Goal: Navigation & Orientation: Find specific page/section

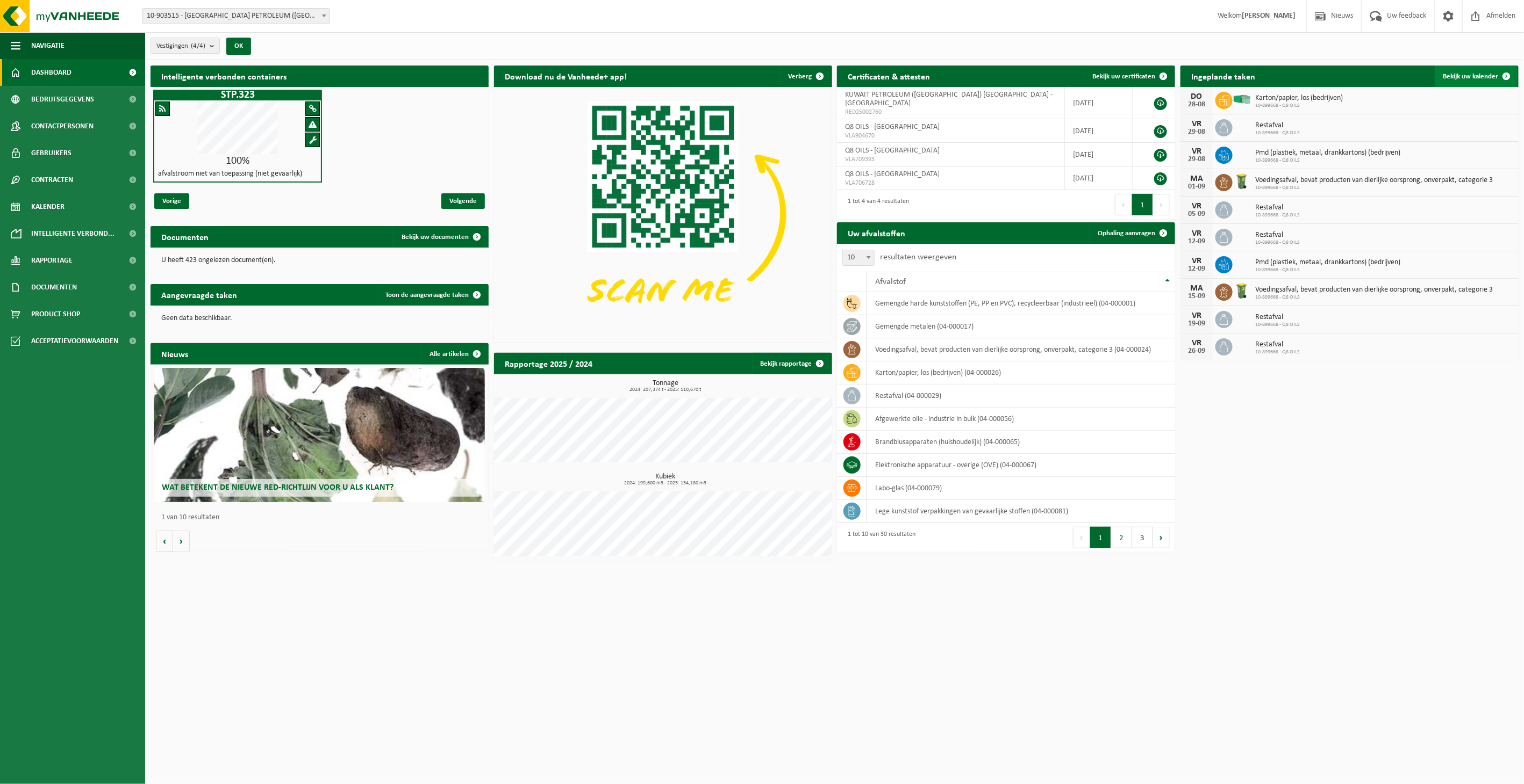
click at [1468, 74] on span "Bekijk uw kalender" at bounding box center [1470, 76] width 55 height 7
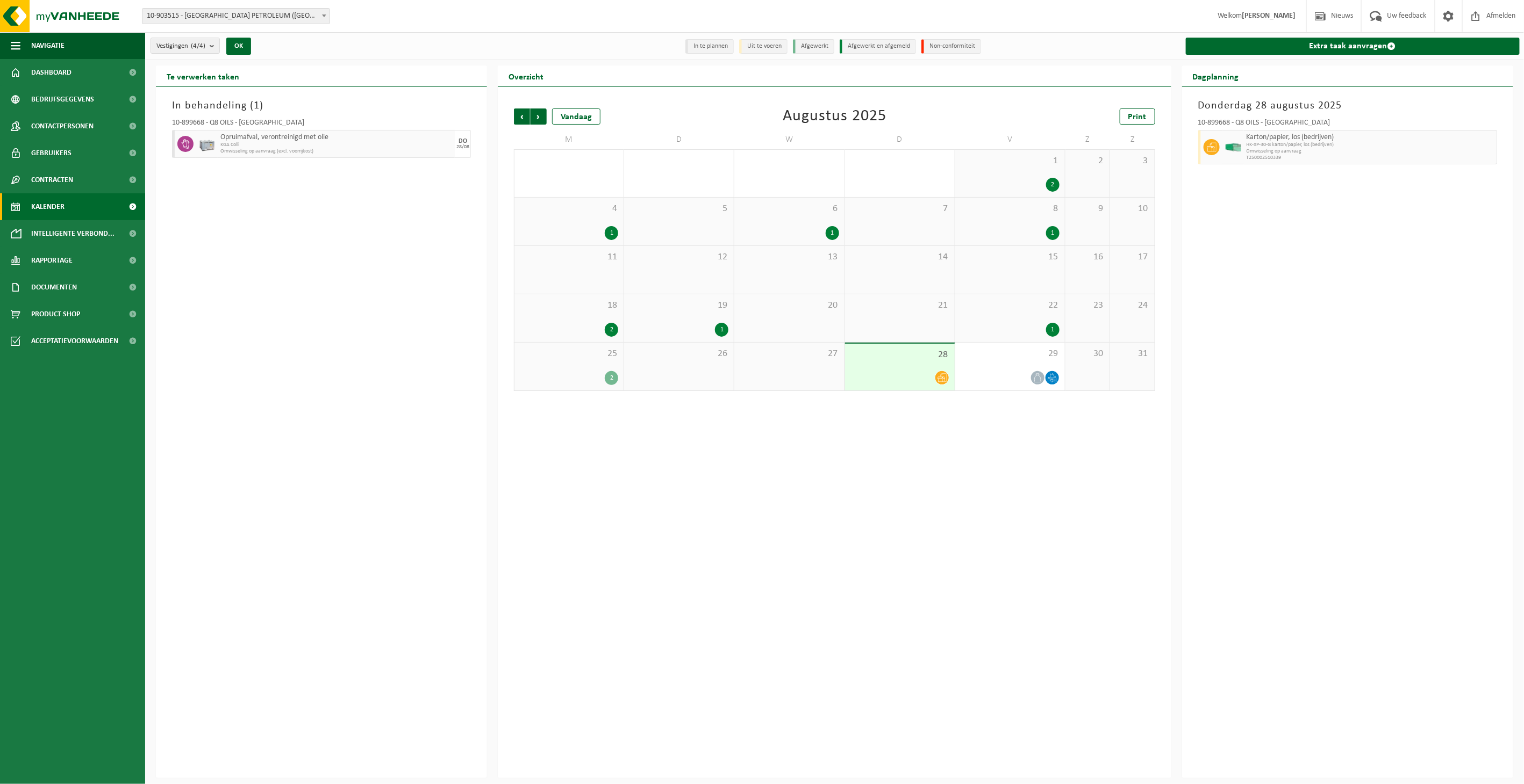
click at [329, 156] on div "Opruimafval, verontreinigd met olie KGA Colli Omwisseling op aanvraag (excl. vo…" at bounding box center [336, 144] width 237 height 28
click at [308, 144] on span "KGA Colli" at bounding box center [336, 145] width 231 height 6
click at [309, 145] on span "KGA Colli" at bounding box center [336, 145] width 231 height 6
click at [313, 149] on div "Opruimafval, verontreinigd met olie KGA Colli Omwisseling op aanvraag (excl. vo…" at bounding box center [336, 144] width 237 height 28
drag, startPoint x: 313, startPoint y: 149, endPoint x: 311, endPoint y: 257, distance: 108.0
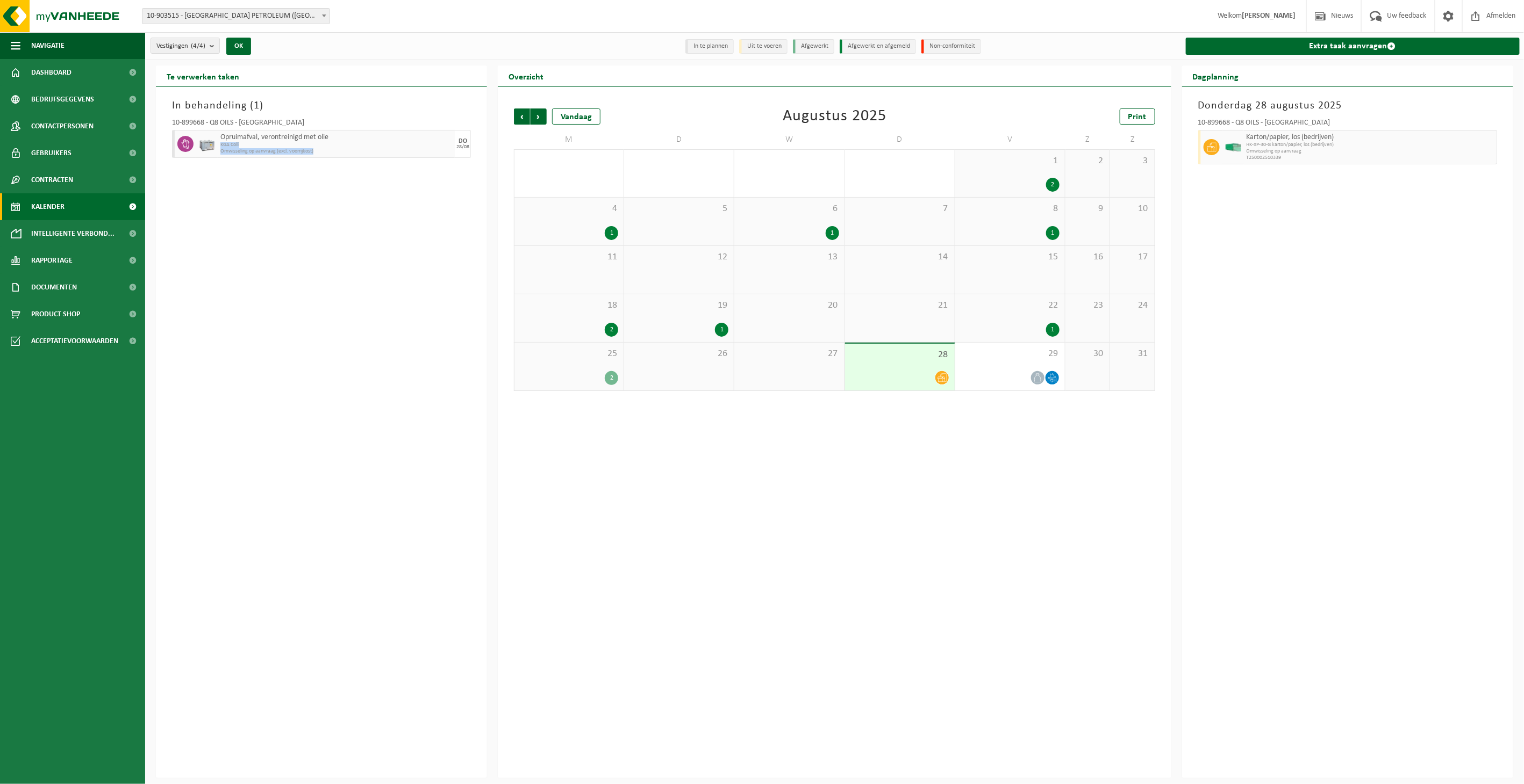
click at [311, 257] on div "In behandeling ( 1 ) 10-899668 - Q8 OILS - ANTWERPEN Opruimafval, verontreinigd…" at bounding box center [321, 432] width 331 height 691
click at [311, 258] on div "In behandeling ( 1 ) 10-899668 - Q8 OILS - ANTWERPEN Opruimafval, verontreinigd…" at bounding box center [321, 432] width 331 height 691
click at [19, 46] on span "button" at bounding box center [16, 46] width 9 height 27
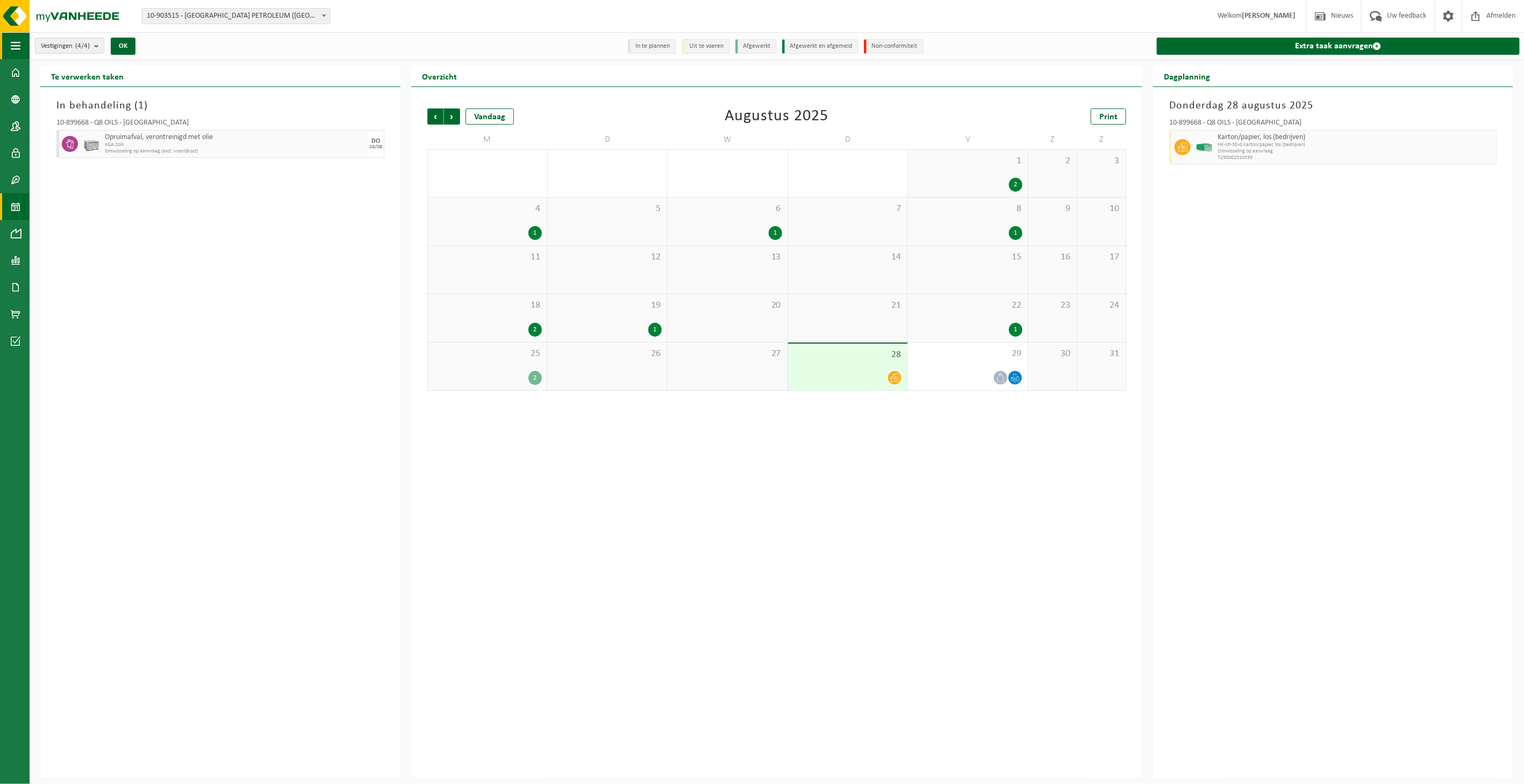
click at [19, 46] on span "button" at bounding box center [16, 46] width 9 height 27
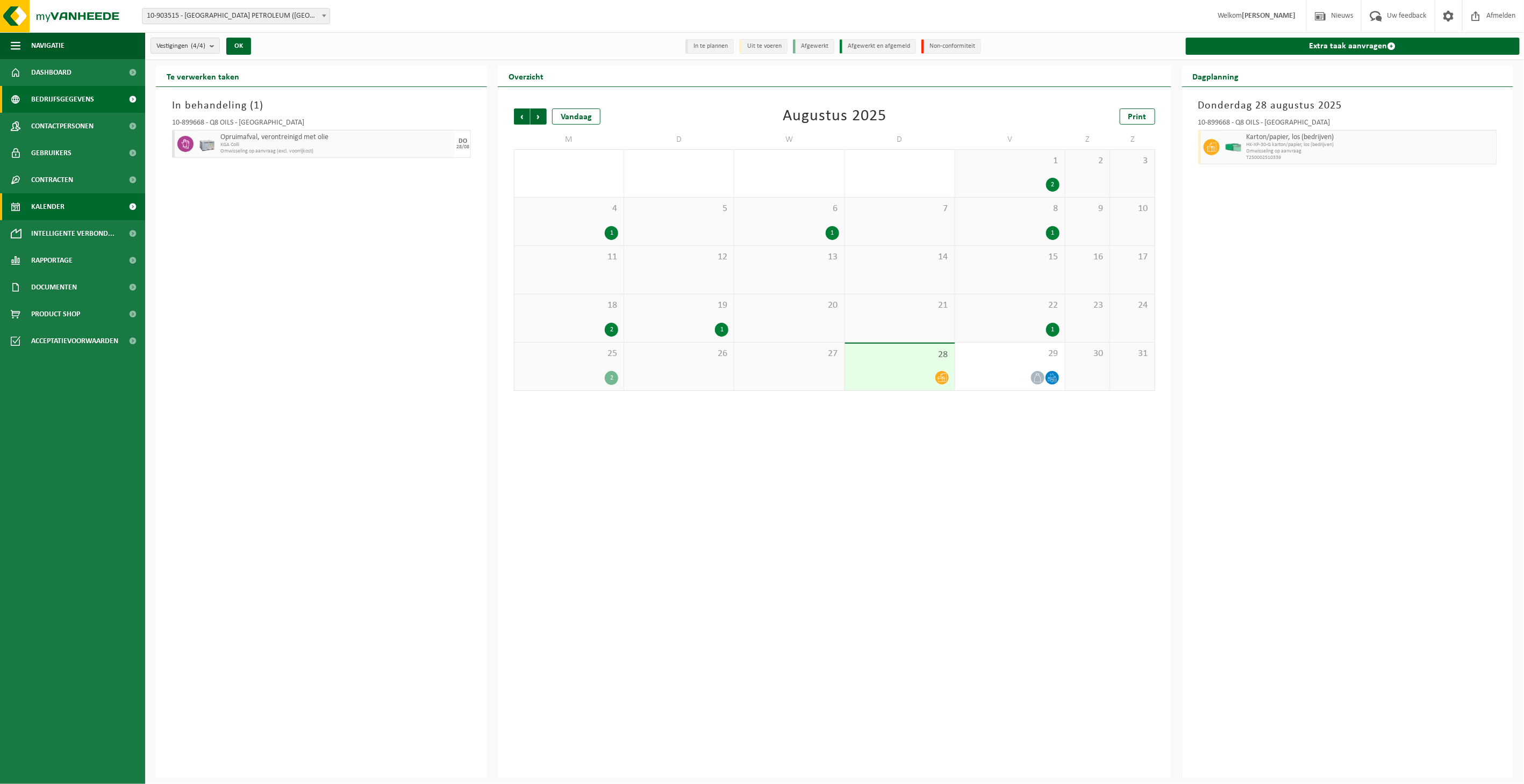
click at [59, 94] on span "Bedrijfsgegevens" at bounding box center [63, 99] width 63 height 27
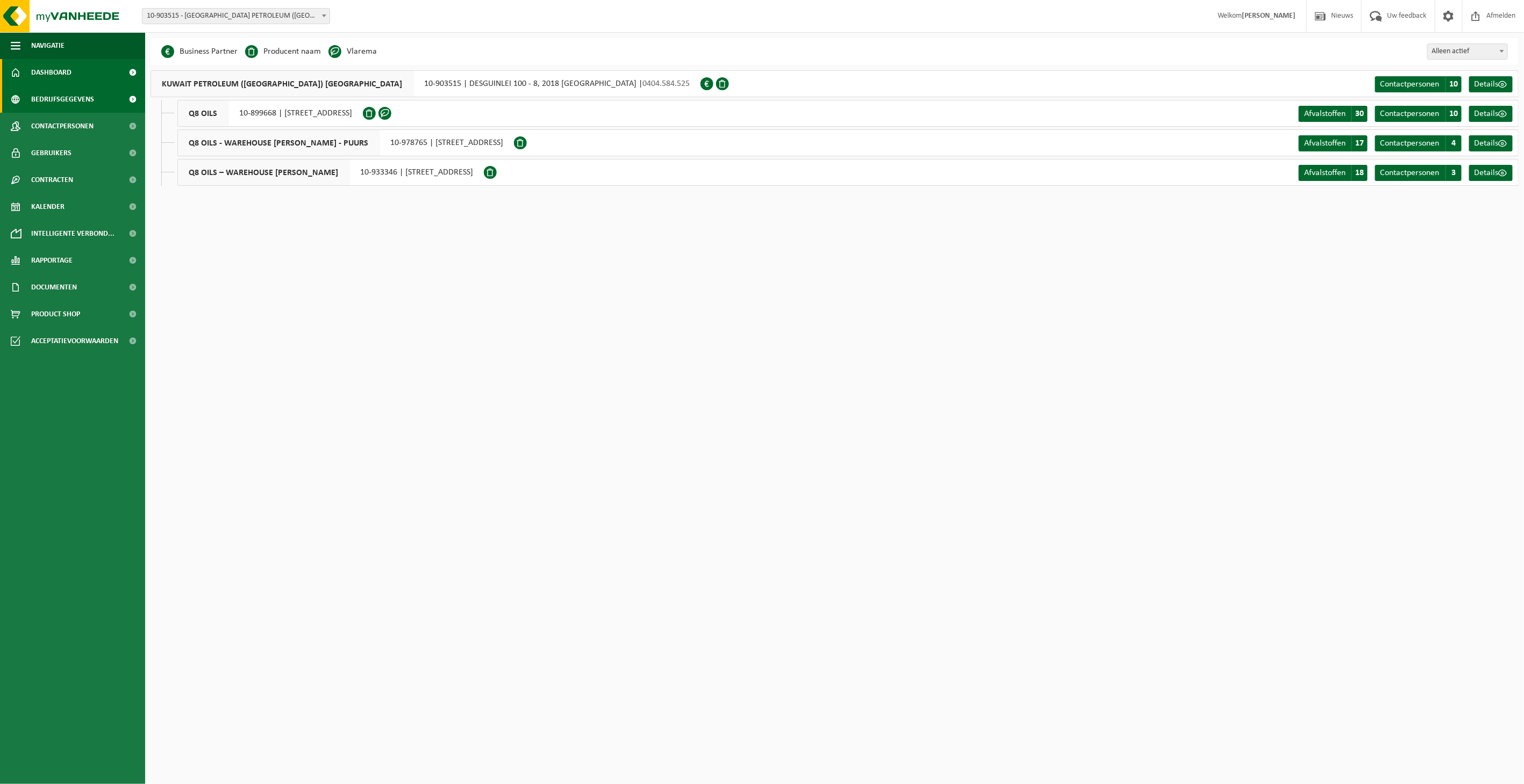
click at [55, 68] on span "Dashboard" at bounding box center [51, 72] width 40 height 27
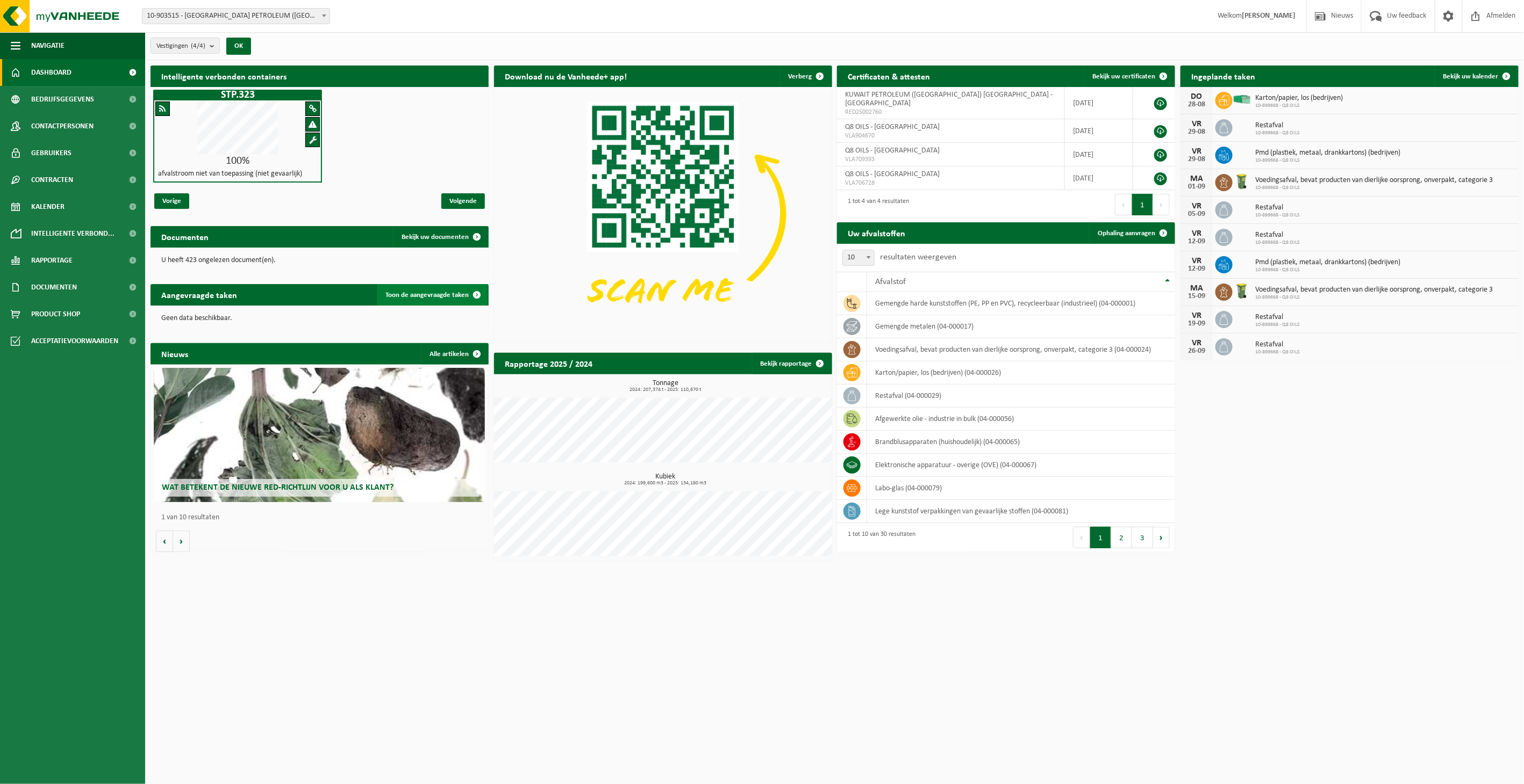
click at [418, 296] on span "Toon de aangevraagde taken" at bounding box center [427, 295] width 83 height 7
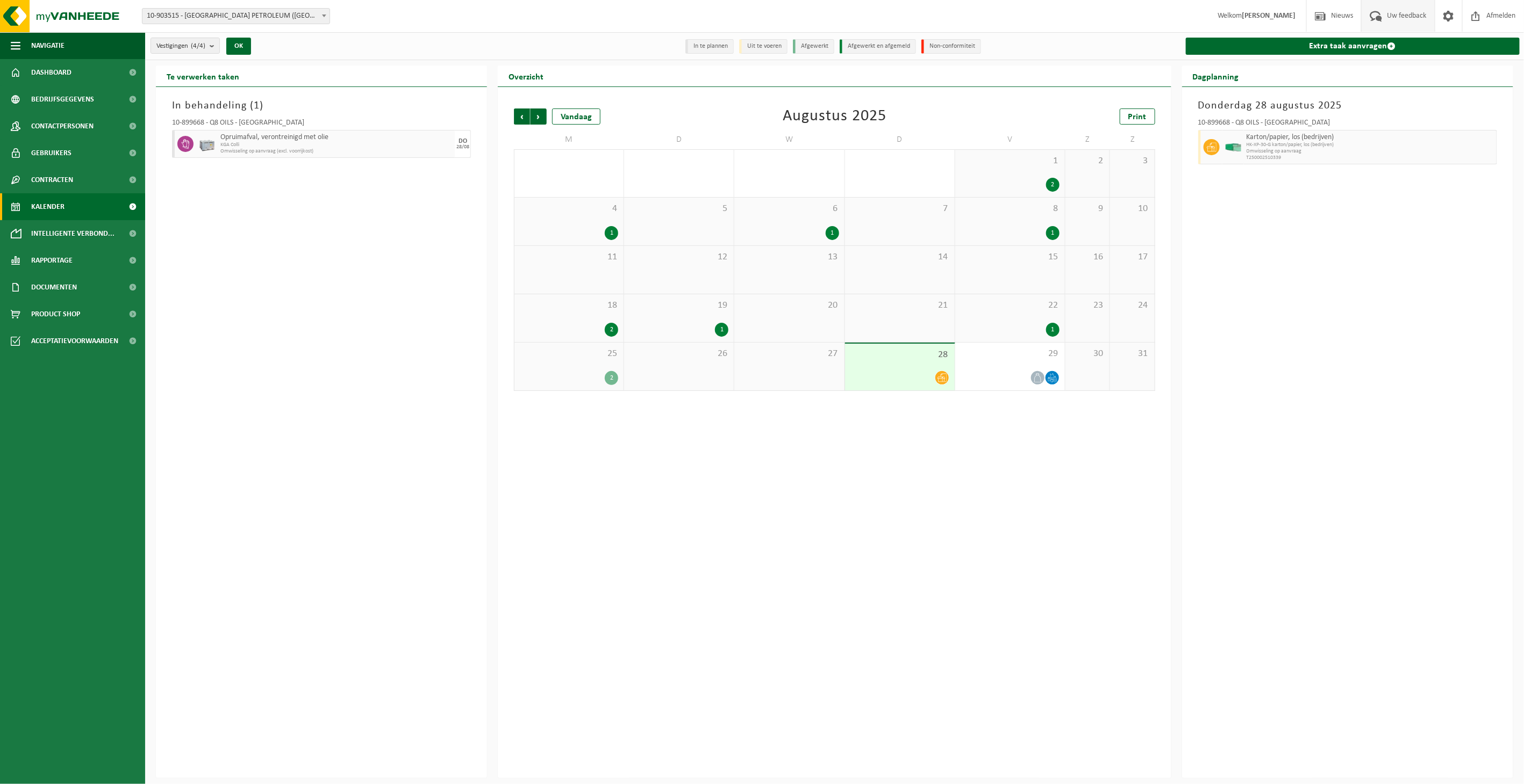
click at [1389, 13] on span "Uw feedback" at bounding box center [1407, 16] width 45 height 31
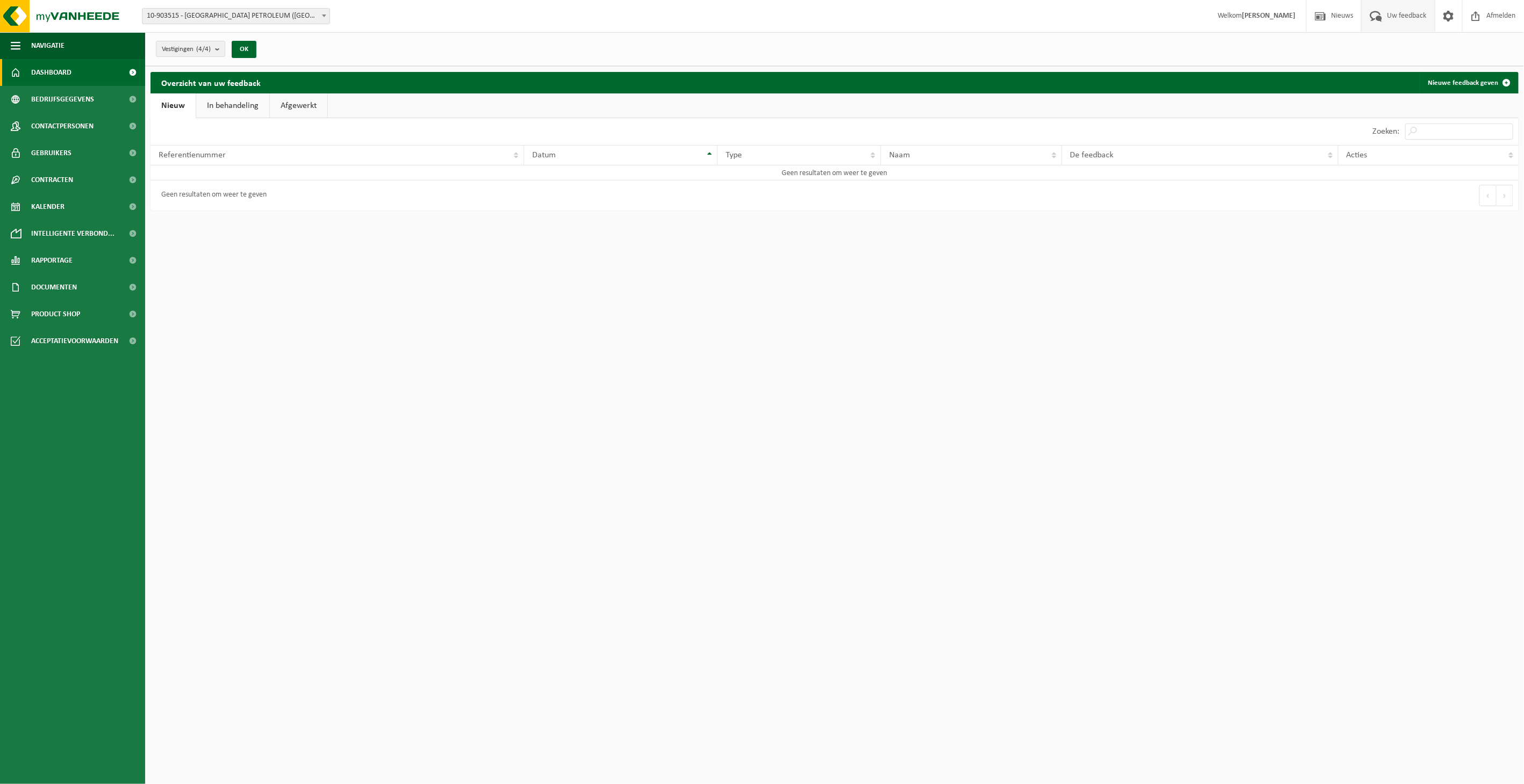
click at [30, 67] on link "Dashboard" at bounding box center [72, 72] width 145 height 27
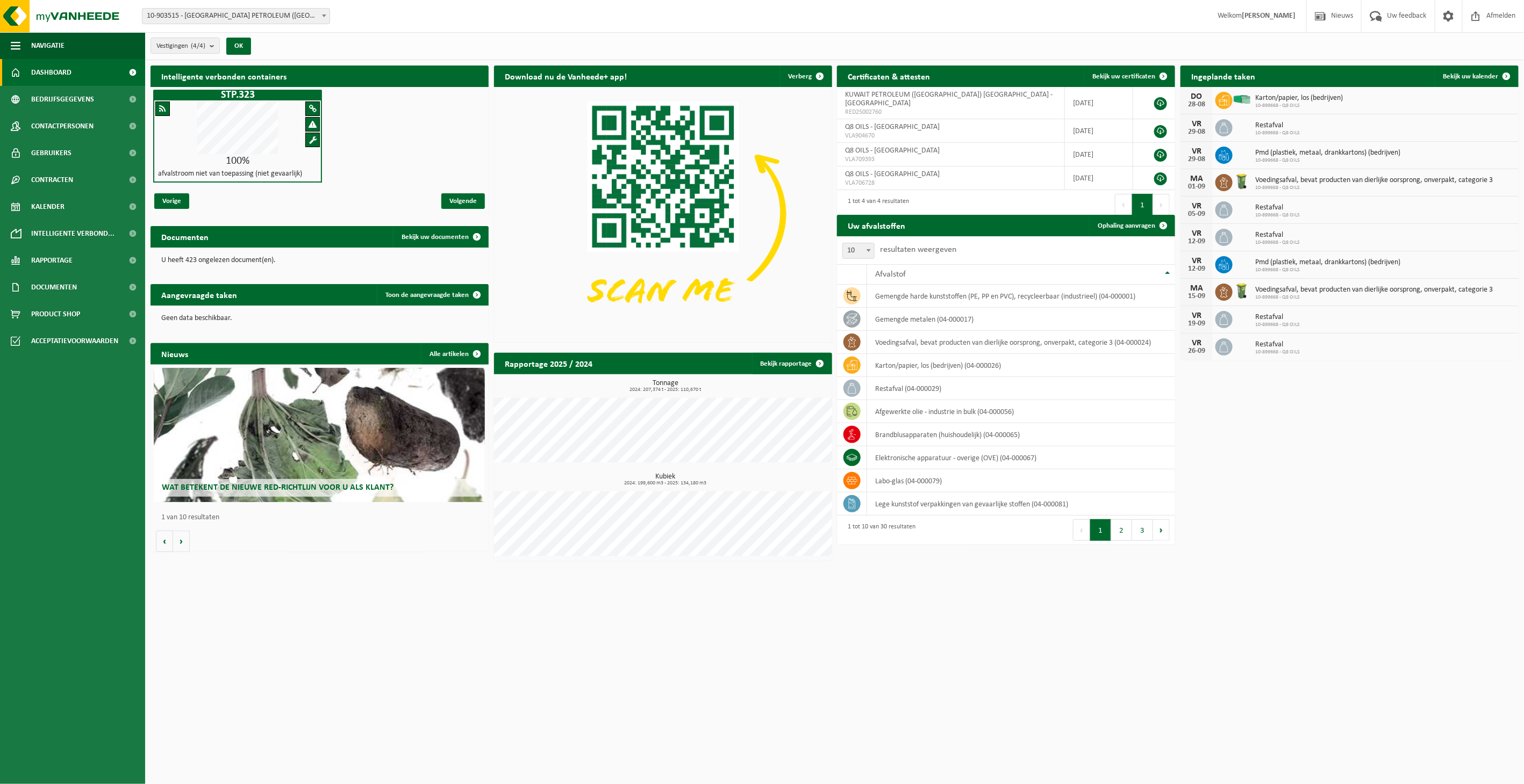
drag, startPoint x: 921, startPoint y: 603, endPoint x: 861, endPoint y: 780, distance: 186.9
click at [922, 602] on html "Vestiging: 10-903515 - KUWAIT PETROLEUM (BELGIUM) NV - ANTWERPEN 10-899668 - Q8…" at bounding box center [762, 392] width 1524 height 784
click at [72, 11] on img at bounding box center [65, 16] width 129 height 32
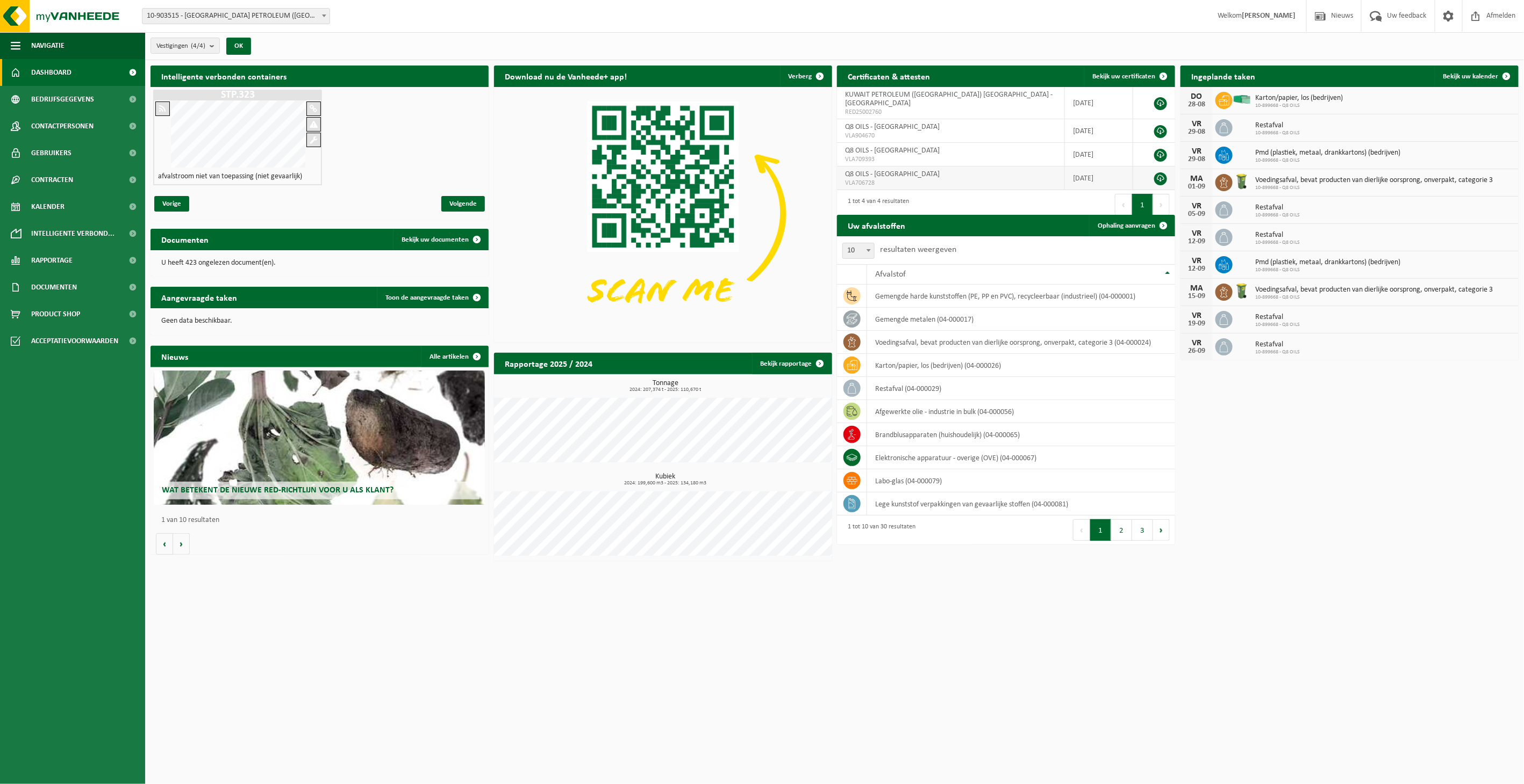
drag, startPoint x: 1490, startPoint y: 72, endPoint x: 915, endPoint y: 163, distance: 582.2
click at [1490, 73] on span "Bekijk uw kalender" at bounding box center [1470, 76] width 55 height 7
